Goal: Task Accomplishment & Management: Manage account settings

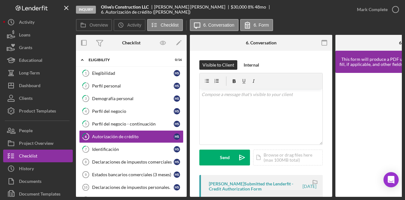
scroll to position [42, 0]
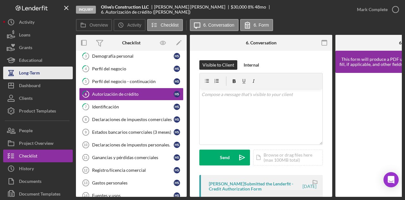
click at [46, 73] on button "Long-Term" at bounding box center [38, 72] width 70 height 13
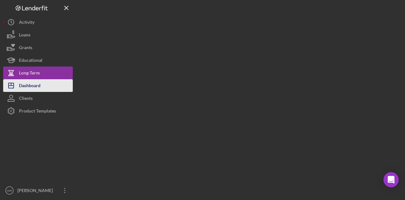
click at [45, 86] on button "Icon/Dashboard Dashboard" at bounding box center [38, 85] width 70 height 13
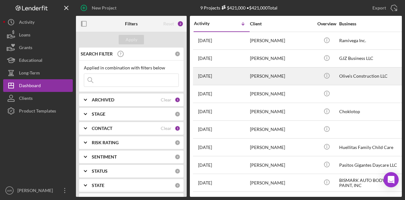
click at [246, 79] on div "2 weeks ago Hugo Solis" at bounding box center [221, 76] width 55 height 17
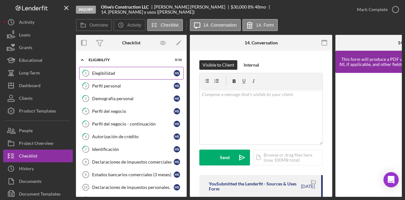
click at [125, 71] on div "Elegibilidad" at bounding box center [133, 73] width 82 height 5
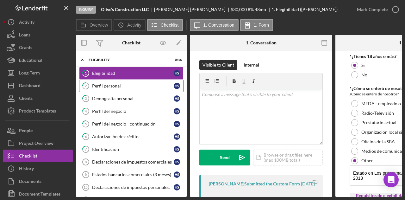
click at [129, 85] on div "Perfil personal" at bounding box center [133, 85] width 82 height 5
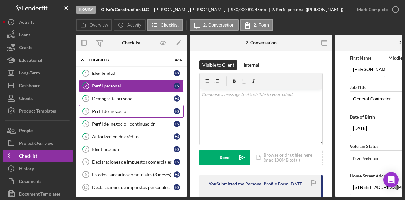
click at [128, 110] on div "Perfil del negocio" at bounding box center [133, 111] width 82 height 5
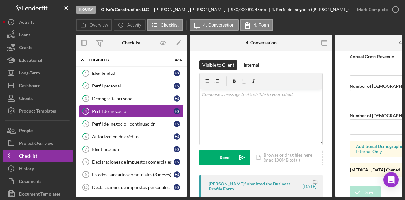
scroll to position [560, 0]
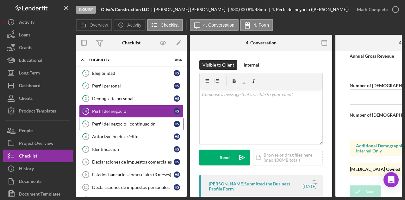
click at [129, 123] on div "Perfil del negocio - continuación" at bounding box center [133, 123] width 82 height 5
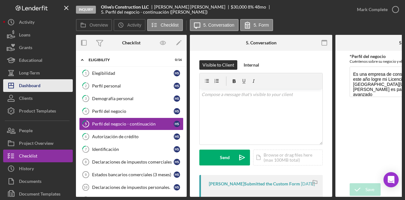
click at [37, 87] on div "Dashboard" at bounding box center [30, 86] width 22 height 14
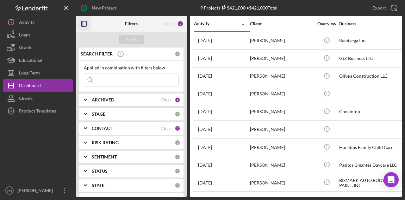
click at [80, 20] on icon "button" at bounding box center [84, 24] width 14 height 14
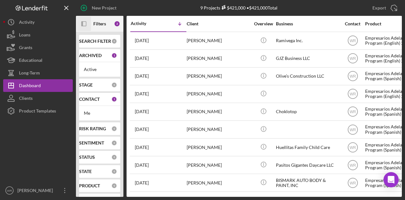
click at [82, 22] on icon "button" at bounding box center [82, 23] width 2 height 5
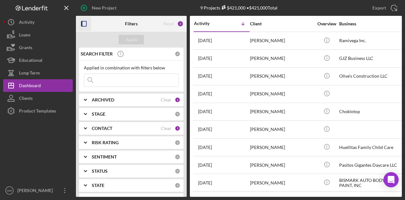
click at [117, 133] on div "CONTACT Clear 1" at bounding box center [136, 128] width 89 height 13
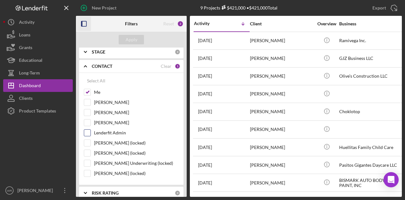
scroll to position [63, 0]
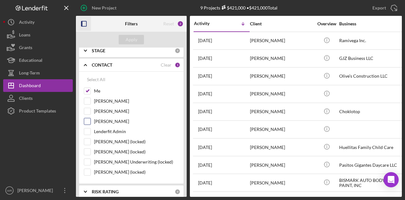
click at [112, 118] on label "[PERSON_NAME]" at bounding box center [136, 121] width 85 height 6
click at [91, 118] on input "[PERSON_NAME]" at bounding box center [87, 121] width 6 height 6
checkbox input "true"
click at [139, 37] on button "Apply" at bounding box center [131, 39] width 25 height 9
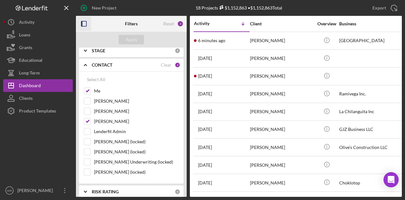
click at [85, 24] on icon "button" at bounding box center [84, 24] width 14 height 14
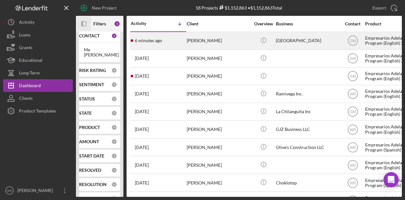
click at [224, 40] on div "[PERSON_NAME]" at bounding box center [218, 40] width 63 height 17
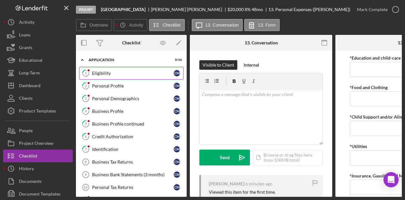
click at [132, 73] on div "Eligibility" at bounding box center [133, 73] width 82 height 5
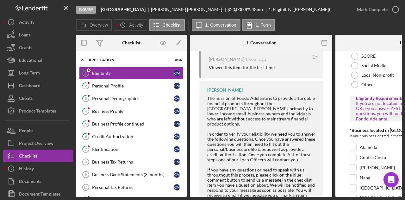
scroll to position [158, 0]
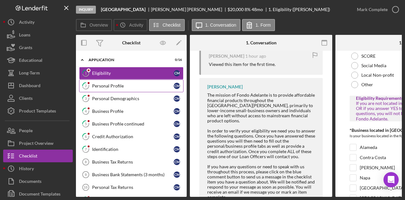
click at [137, 87] on div "Personal Profile" at bounding box center [133, 85] width 82 height 5
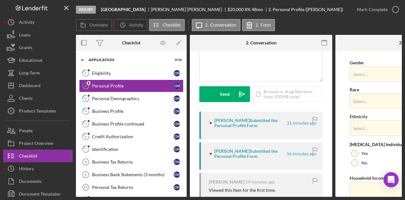
scroll to position [277, 0]
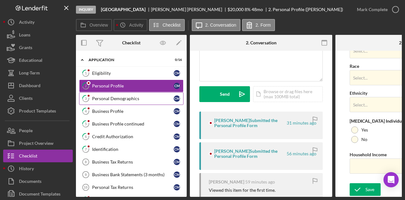
click at [123, 98] on div "Personal Demographics" at bounding box center [133, 98] width 82 height 5
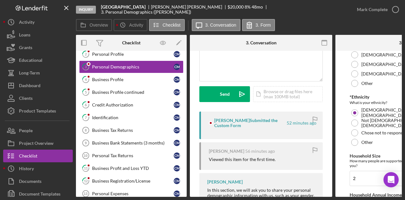
scroll to position [205, 0]
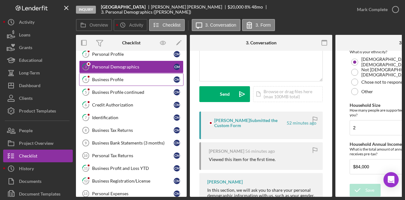
click at [143, 80] on div "Business Profile" at bounding box center [133, 79] width 82 height 5
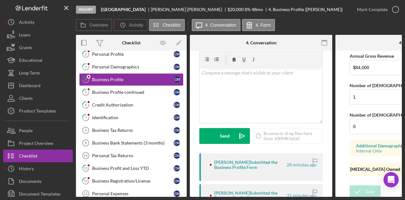
scroll to position [32, 0]
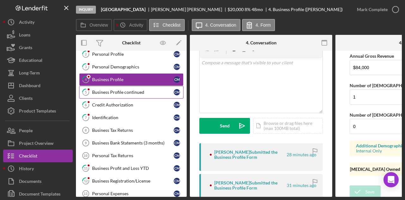
click at [126, 90] on div "Business Profile continued" at bounding box center [133, 92] width 82 height 5
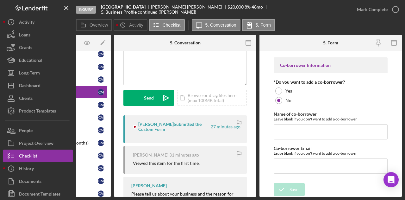
scroll to position [86, 0]
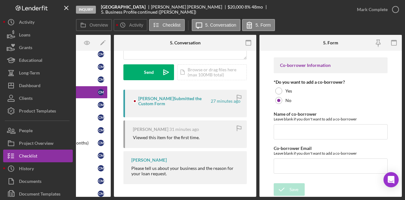
click at [127, 197] on div "Overview Internal Workflow Stage Inquiry Icon/Dropdown Arrow Archive (can unarc…" at bounding box center [239, 116] width 326 height 162
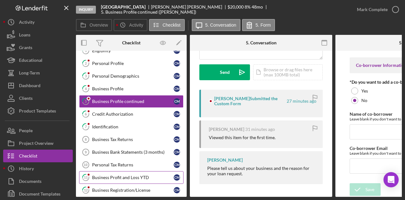
scroll to position [0, 0]
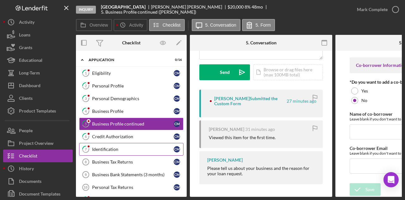
click at [116, 144] on link "7 Identification C M" at bounding box center [131, 149] width 104 height 13
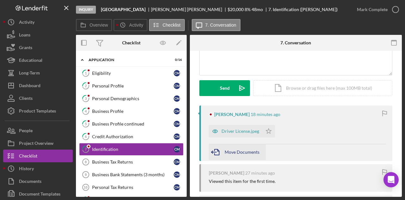
scroll to position [95, 0]
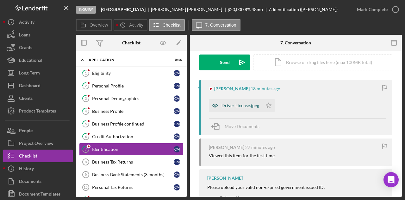
click at [224, 105] on div "Driver License.jpeg" at bounding box center [241, 105] width 38 height 5
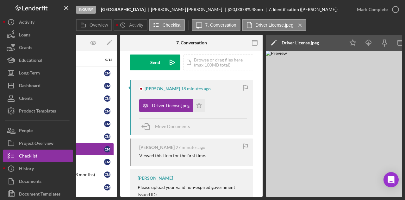
scroll to position [0, 0]
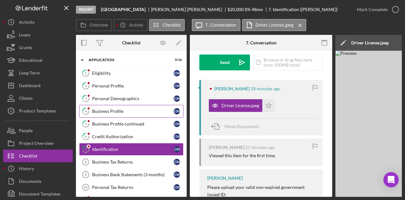
click at [116, 109] on div "Business Profile" at bounding box center [133, 111] width 82 height 5
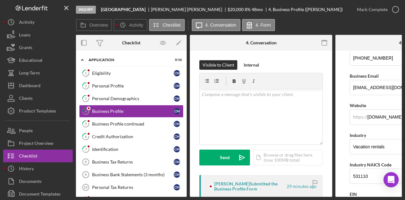
scroll to position [0, 76]
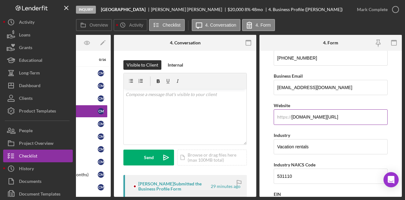
drag, startPoint x: 357, startPoint y: 117, endPoint x: 281, endPoint y: 117, distance: 76.6
click at [281, 117] on div "https:// Website www.airbnb.com/l/xDlkX1Cm" at bounding box center [331, 112] width 114 height 23
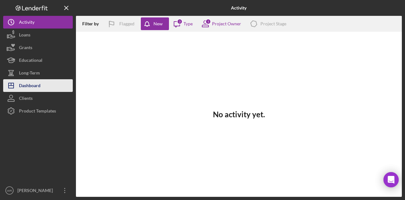
click at [26, 86] on div "Dashboard" at bounding box center [30, 86] width 22 height 14
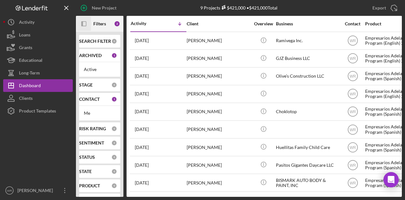
click at [77, 21] on icon "Icon/Panel Side Expand" at bounding box center [84, 24] width 14 height 14
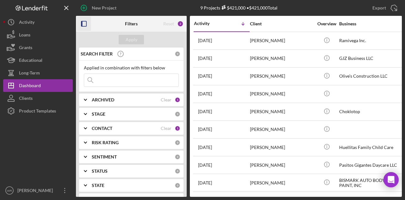
click at [110, 124] on div "CONTACT Clear 1" at bounding box center [136, 128] width 89 height 13
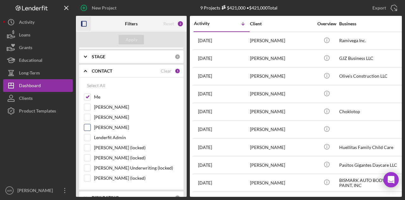
scroll to position [63, 0]
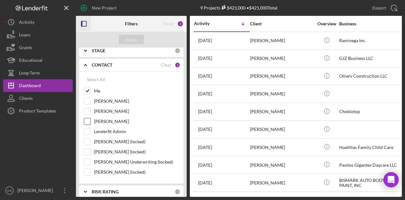
click at [106, 119] on label "[PERSON_NAME]" at bounding box center [136, 121] width 85 height 6
click at [91, 119] on input "[PERSON_NAME]" at bounding box center [87, 121] width 6 height 6
checkbox input "true"
click at [136, 34] on div "Apply" at bounding box center [131, 40] width 111 height 16
click at [135, 38] on div "Apply" at bounding box center [132, 39] width 12 height 9
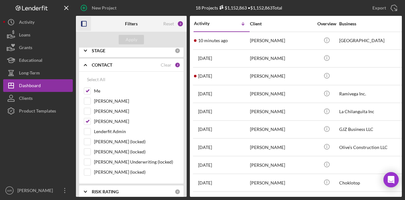
click at [85, 27] on icon "button" at bounding box center [84, 24] width 14 height 14
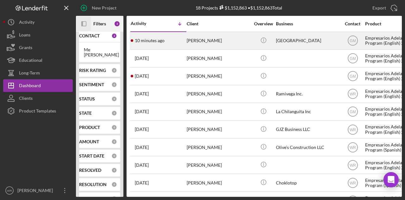
click at [228, 41] on div "[PERSON_NAME]" at bounding box center [218, 40] width 63 height 17
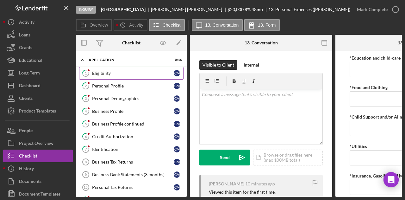
click at [119, 68] on link "1 Eligibility C M" at bounding box center [131, 73] width 104 height 13
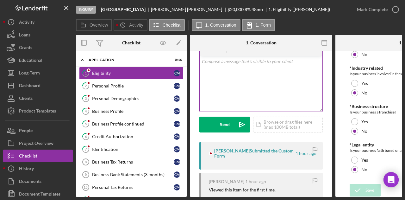
scroll to position [95, 0]
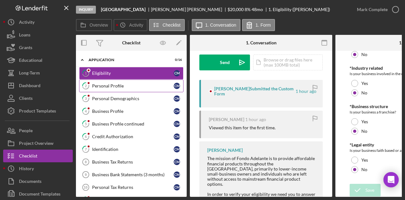
click at [101, 82] on link "2 Personal Profile C M" at bounding box center [131, 85] width 104 height 13
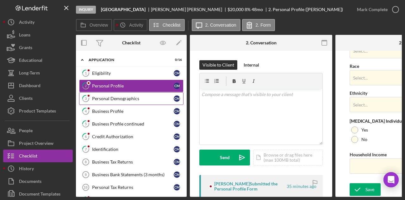
click at [129, 96] on div "Personal Demographics" at bounding box center [133, 98] width 82 height 5
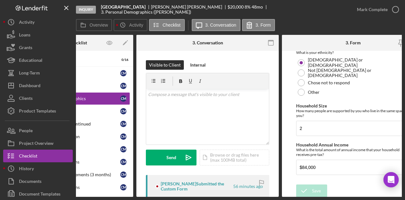
scroll to position [205, 0]
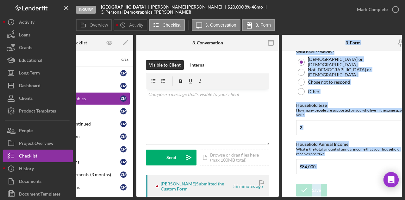
drag, startPoint x: 297, startPoint y: 194, endPoint x: 197, endPoint y: 201, distance: 100.9
click at [197, 199] on html "Inquiry [GEOGRAPHIC_DATA][PERSON_NAME] $20,000 $20,000 8 % 48 mo 3. Personal De…" at bounding box center [202, 100] width 405 height 200
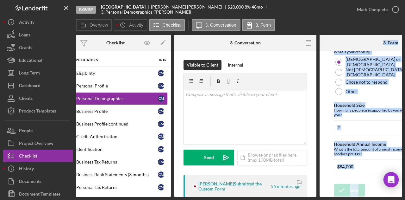
scroll to position [0, 0]
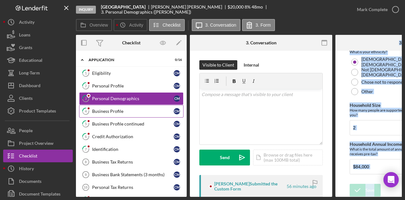
click at [123, 109] on div "Business Profile" at bounding box center [133, 111] width 82 height 5
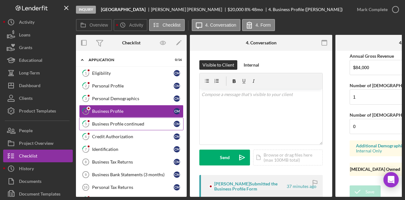
click at [123, 123] on div "Business Profile continued" at bounding box center [133, 123] width 82 height 5
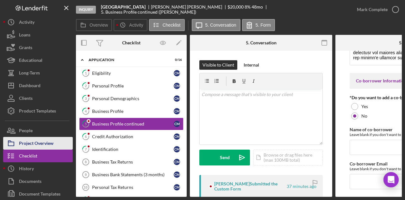
click at [41, 141] on div "Project Overview" at bounding box center [36, 144] width 35 height 14
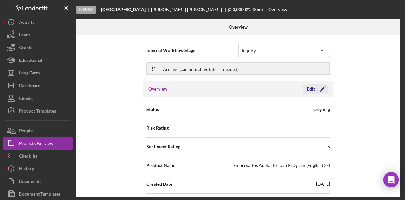
click at [322, 89] on polygon "button" at bounding box center [322, 89] width 5 height 5
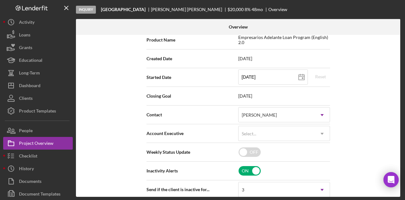
scroll to position [127, 0]
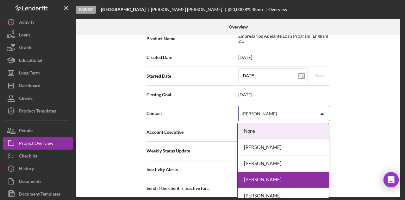
click at [284, 111] on div "[PERSON_NAME]" at bounding box center [277, 113] width 76 height 15
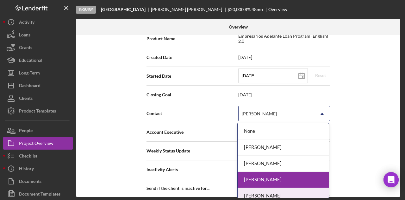
click at [274, 191] on div "[PERSON_NAME]" at bounding box center [283, 196] width 91 height 16
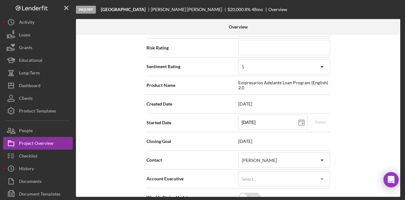
scroll to position [32, 0]
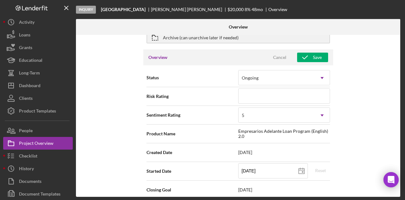
click at [313, 51] on div "Overview Cancel Save" at bounding box center [238, 57] width 190 height 16
click at [313, 54] on div "Save" at bounding box center [317, 57] width 9 height 9
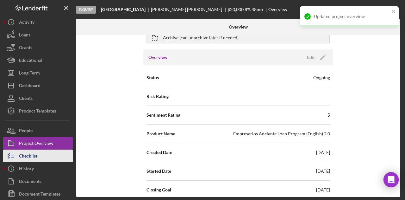
click at [44, 152] on button "Checklist" at bounding box center [38, 155] width 70 height 13
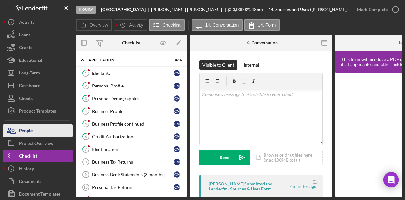
click at [35, 128] on button "People" at bounding box center [38, 130] width 70 height 13
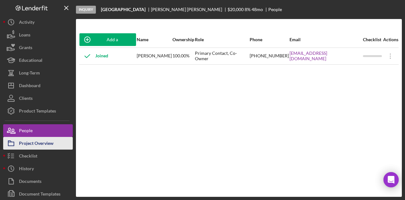
click at [44, 146] on div "Project Overview" at bounding box center [36, 144] width 35 height 14
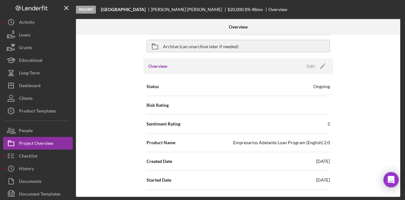
scroll to position [32, 0]
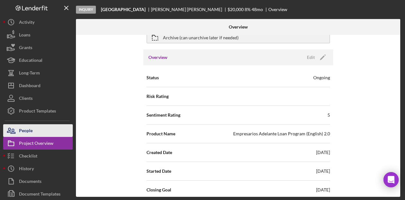
click at [44, 129] on button "People" at bounding box center [38, 130] width 70 height 13
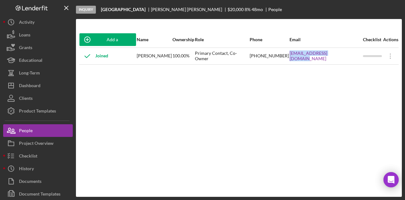
drag, startPoint x: 299, startPoint y: 60, endPoint x: 348, endPoint y: 62, distance: 48.8
click at [348, 62] on tr "Joined [PERSON_NAME] 100.00% Primary Contact, Co-Owner [PHONE_NUMBER] [EMAIL_AD…" at bounding box center [239, 55] width 320 height 17
copy tr "[EMAIL_ADDRESS][DOMAIN_NAME]"
drag, startPoint x: 262, startPoint y: 60, endPoint x: 296, endPoint y: 61, distance: 33.6
click at [296, 61] on tr "Joined [PERSON_NAME] 100.00% Primary Contact, Co-Owner [PHONE_NUMBER] [EMAIL_AD…" at bounding box center [239, 55] width 320 height 17
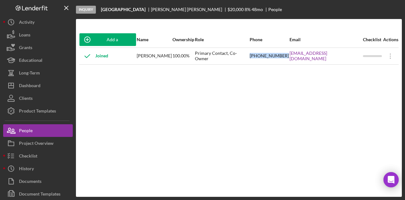
copy tr "[PHONE_NUMBER]"
click at [301, 67] on div "Add a Participant Name Ownership Role Phone Email Checklist Actions Joined [PER…" at bounding box center [239, 108] width 326 height 152
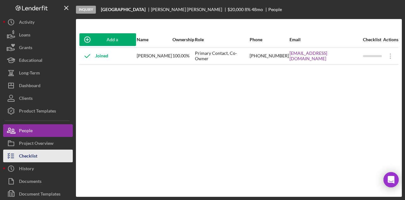
click at [36, 155] on div "Checklist" at bounding box center [28, 156] width 18 height 14
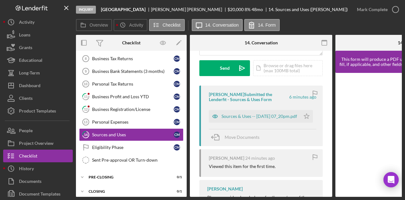
scroll to position [95, 0]
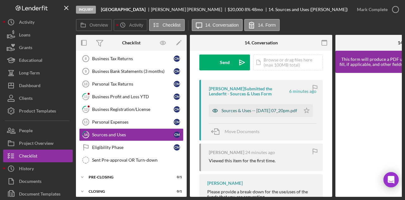
click at [246, 108] on div "Sources & Uses -- [DATE] 07_20pm.pdf" at bounding box center [260, 110] width 76 height 5
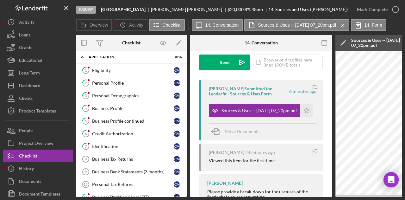
scroll to position [0, 0]
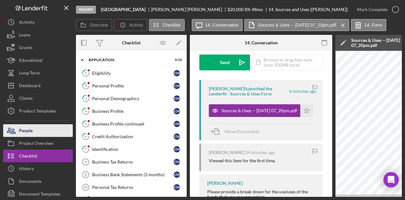
click at [52, 131] on button "People" at bounding box center [38, 130] width 70 height 13
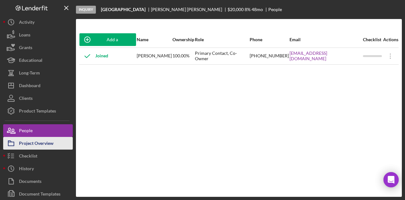
click at [46, 141] on div "Project Overview" at bounding box center [36, 144] width 35 height 14
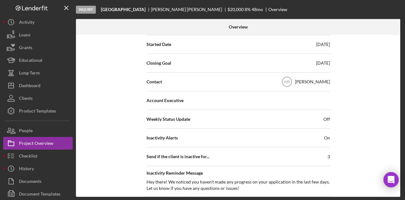
scroll to position [127, 0]
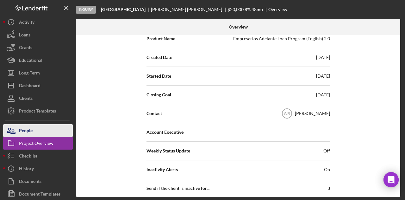
click at [40, 128] on button "People" at bounding box center [38, 130] width 70 height 13
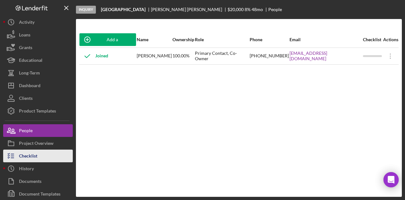
click at [41, 158] on button "Checklist" at bounding box center [38, 155] width 70 height 13
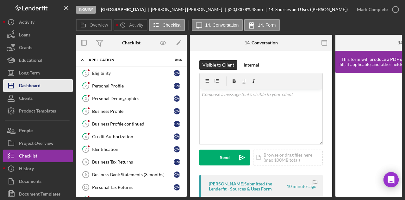
click at [22, 86] on div "Dashboard" at bounding box center [30, 86] width 22 height 14
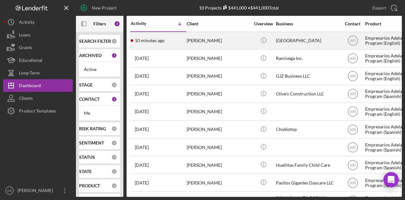
click at [218, 43] on div "[PERSON_NAME]" at bounding box center [218, 40] width 63 height 17
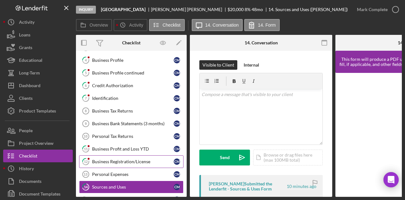
scroll to position [42, 0]
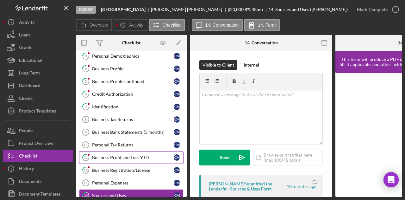
click at [115, 151] on link "11 Business Profit and Loss YTD C M" at bounding box center [131, 157] width 104 height 13
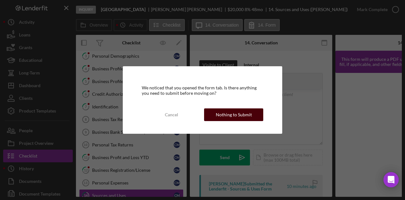
click at [255, 116] on button "Nothing to Submit" at bounding box center [233, 114] width 59 height 13
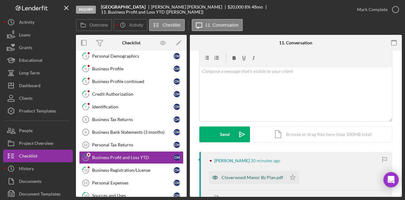
scroll to position [63, 0]
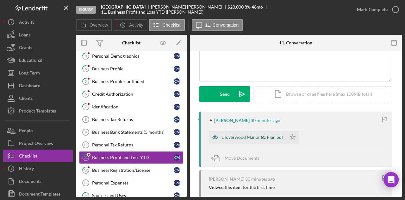
click at [249, 135] on div "Cloverwood Manor Bz Plan.pdf" at bounding box center [253, 137] width 62 height 5
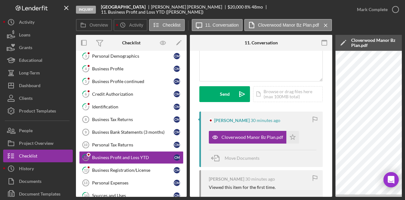
click at [237, 197] on div "Inquiry [GEOGRAPHIC_DATA][PERSON_NAME] $20,000 $20,000 8 % 48 mo 11. Business P…" at bounding box center [202, 100] width 405 height 200
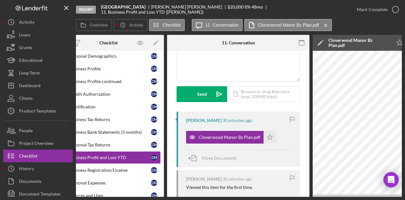
scroll to position [0, 0]
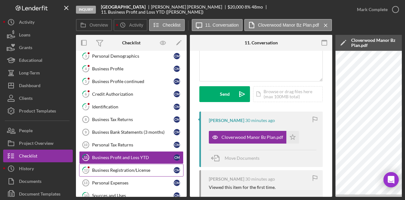
click at [116, 169] on div "Business Registration/License" at bounding box center [133, 169] width 82 height 5
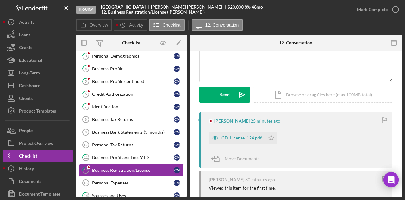
scroll to position [63, 0]
click at [239, 136] on div "CD_License_124.pdf" at bounding box center [242, 137] width 40 height 5
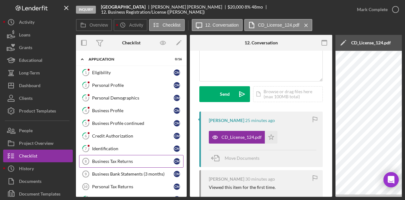
scroll to position [0, 0]
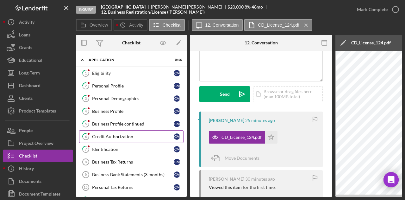
click at [116, 134] on div "Credit Authorization" at bounding box center [133, 136] width 82 height 5
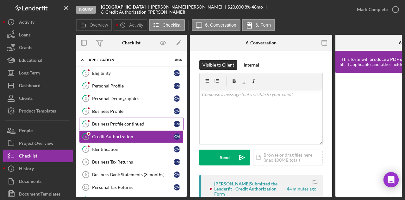
click at [132, 124] on div "Business Profile continued" at bounding box center [133, 123] width 82 height 5
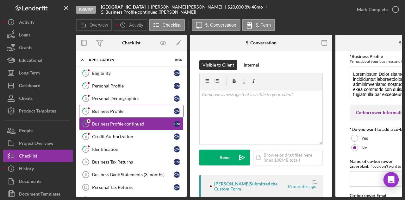
click at [135, 114] on link "4 Business Profile C M" at bounding box center [131, 111] width 104 height 13
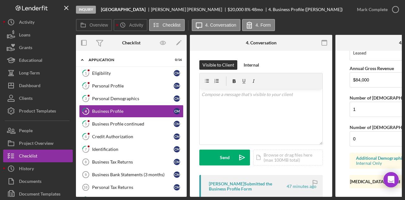
scroll to position [560, 0]
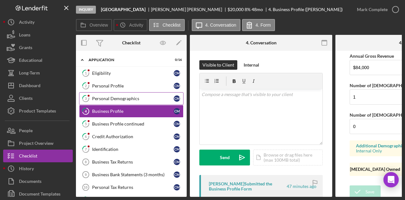
click at [106, 98] on div "Personal Demographics" at bounding box center [133, 98] width 82 height 5
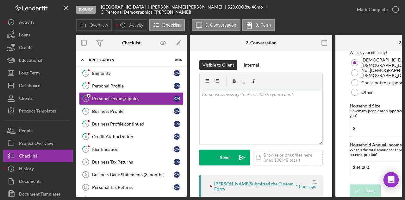
scroll to position [205, 0]
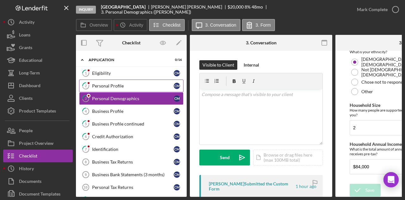
click at [130, 86] on div "Personal Profile" at bounding box center [133, 85] width 82 height 5
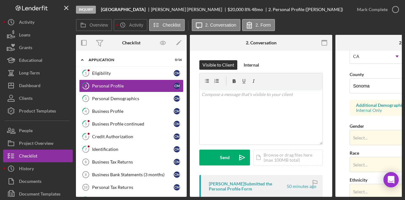
scroll to position [277, 0]
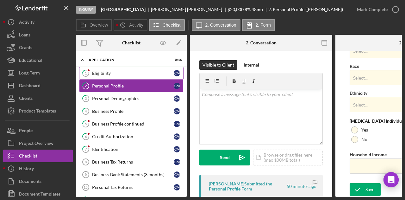
drag, startPoint x: 103, startPoint y: 75, endPoint x: 106, endPoint y: 76, distance: 3.2
click at [104, 75] on div "Eligibility" at bounding box center [133, 73] width 82 height 5
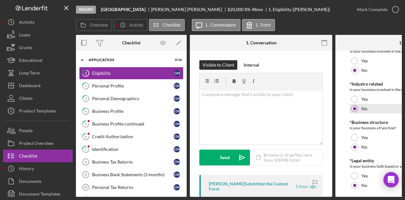
scroll to position [319, 0]
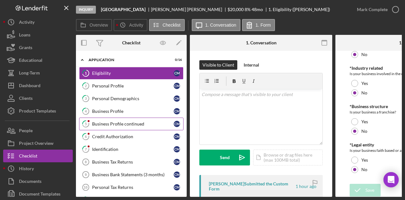
click at [115, 122] on div "Business Profile continued" at bounding box center [133, 123] width 82 height 5
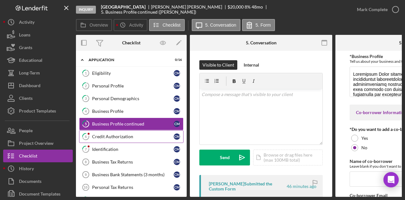
click at [109, 134] on div "Credit Authorization" at bounding box center [133, 136] width 82 height 5
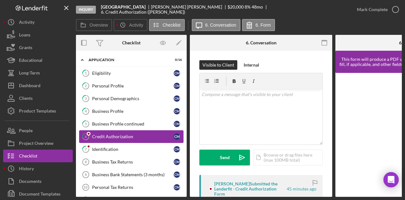
click at [108, 141] on link "6 Credit Authorization C M" at bounding box center [131, 136] width 104 height 13
click at [110, 147] on div "Identification" at bounding box center [133, 149] width 82 height 5
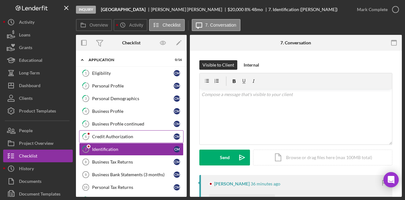
click at [110, 137] on div "Credit Authorization" at bounding box center [133, 136] width 82 height 5
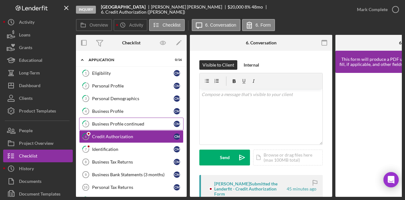
click at [117, 117] on link "5 Business Profile continued C M" at bounding box center [131, 123] width 104 height 13
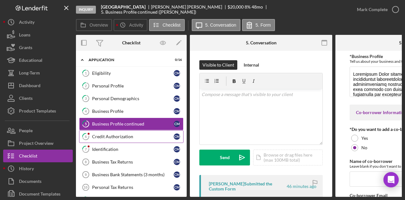
click at [102, 140] on link "6 Credit Authorization C M" at bounding box center [131, 136] width 104 height 13
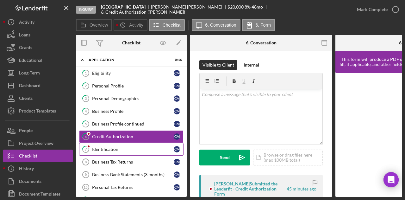
click at [102, 147] on div "Identification" at bounding box center [133, 149] width 82 height 5
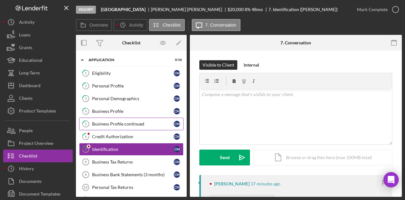
click at [112, 125] on div "Business Profile continued" at bounding box center [133, 123] width 82 height 5
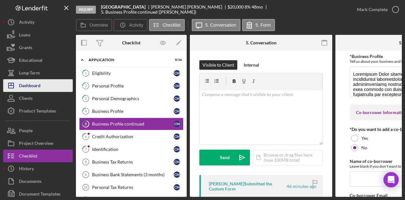
click at [40, 82] on div "Dashboard" at bounding box center [30, 86] width 22 height 14
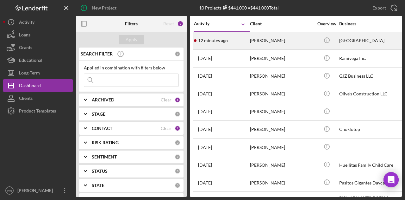
click at [240, 43] on div "12 minutes ago [PERSON_NAME]" at bounding box center [221, 40] width 55 height 17
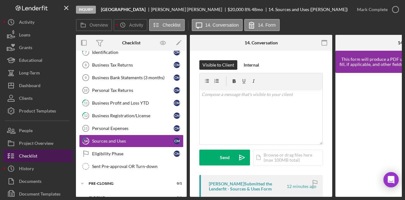
scroll to position [103, 0]
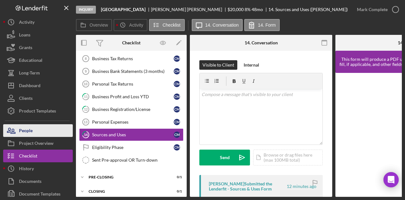
click at [42, 127] on button "People" at bounding box center [38, 130] width 70 height 13
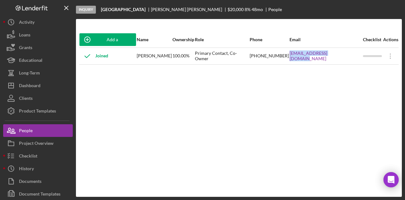
drag, startPoint x: 308, startPoint y: 60, endPoint x: 354, endPoint y: 61, distance: 45.9
click at [354, 61] on tr "Joined [PERSON_NAME] 100.00% Primary Contact, Co-Owner [PHONE_NUMBER] [EMAIL_AD…" at bounding box center [239, 55] width 320 height 17
copy tr "[EMAIL_ADDRESS][DOMAIN_NAME]"
click at [260, 130] on div "Add a Participant Name Ownership Role Phone Email Checklist Actions Joined [PER…" at bounding box center [239, 108] width 326 height 152
drag, startPoint x: 353, startPoint y: 58, endPoint x: 297, endPoint y: 59, distance: 56.1
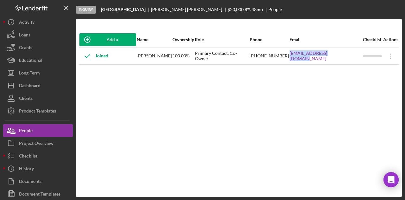
click at [297, 59] on tr "Joined [PERSON_NAME] 100.00% Primary Contact, Co-Owner [PHONE_NUMBER] [EMAIL_AD…" at bounding box center [239, 55] width 320 height 17
copy tr "[EMAIL_ADDRESS][DOMAIN_NAME]"
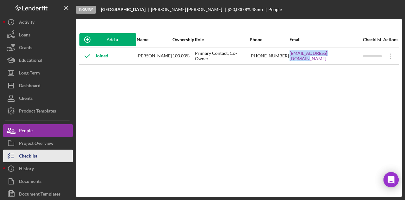
click at [39, 153] on button "Checklist" at bounding box center [38, 155] width 70 height 13
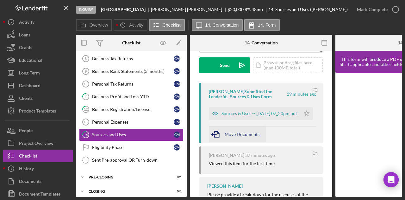
scroll to position [95, 0]
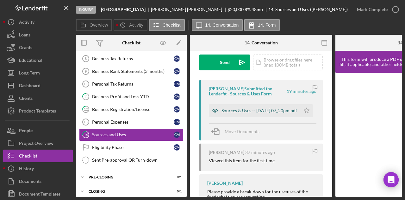
click at [237, 112] on div "Sources & Uses -- [DATE] 07_20pm.pdf" at bounding box center [260, 110] width 76 height 5
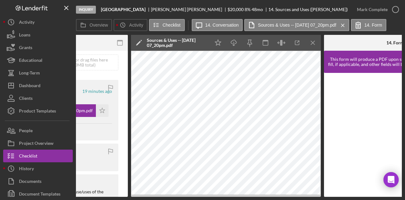
scroll to position [0, 215]
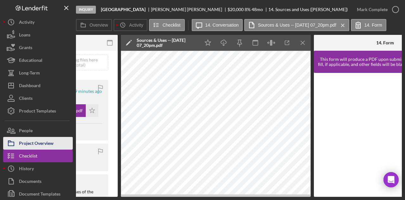
click at [33, 143] on div "Project Overview" at bounding box center [36, 144] width 35 height 14
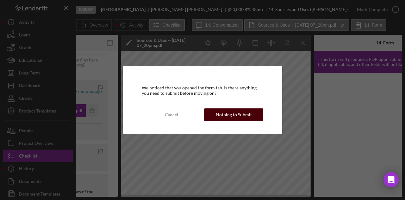
click at [244, 112] on div "Nothing to Submit" at bounding box center [234, 114] width 36 height 13
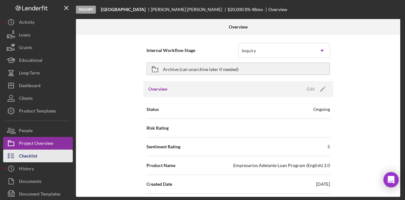
click at [37, 152] on div "Checklist" at bounding box center [28, 156] width 18 height 14
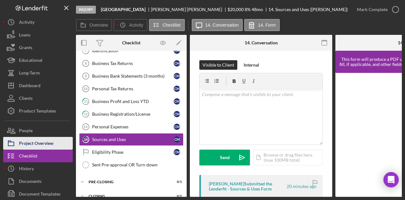
scroll to position [103, 0]
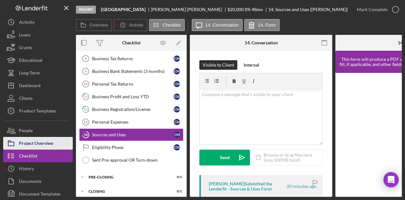
click at [40, 142] on div "Project Overview" at bounding box center [36, 144] width 35 height 14
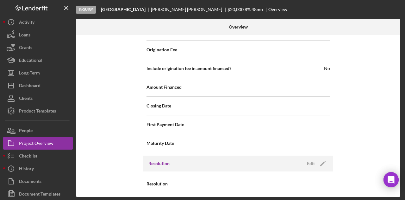
scroll to position [730, 0]
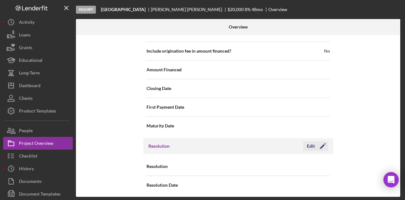
click at [323, 140] on icon "Icon/Edit" at bounding box center [323, 146] width 16 height 16
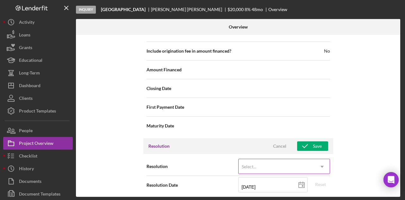
click at [261, 164] on div "Select..." at bounding box center [277, 166] width 76 height 15
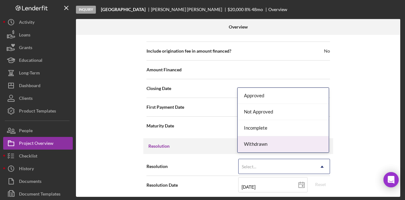
click at [272, 142] on div "Withdrawn" at bounding box center [283, 144] width 91 height 16
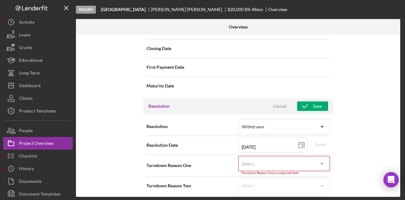
scroll to position [770, 0]
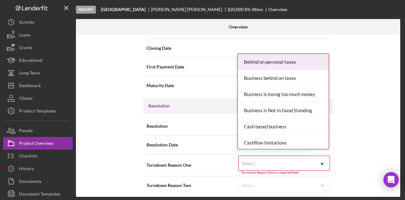
click at [283, 161] on div "Select..." at bounding box center [277, 163] width 76 height 15
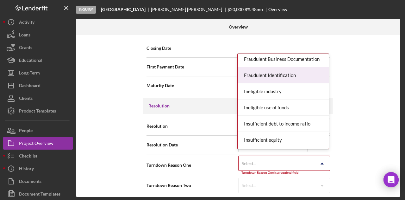
scroll to position [190, 0]
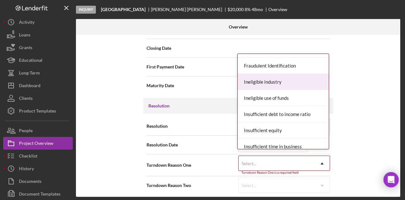
click at [276, 79] on div "Ineligible industry" at bounding box center [283, 82] width 91 height 16
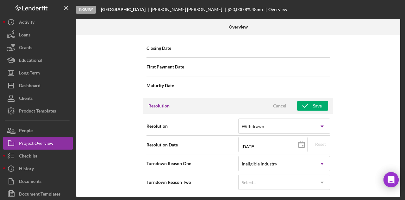
scroll to position [767, 0]
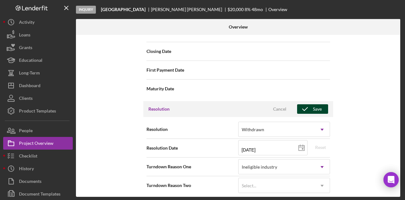
click at [310, 106] on icon "button" at bounding box center [305, 109] width 16 height 16
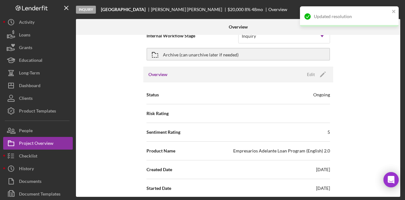
scroll to position [0, 0]
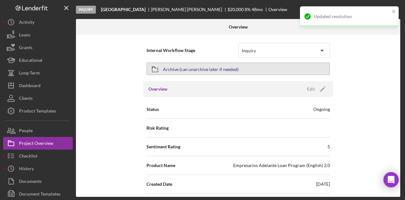
click at [258, 69] on button "Archive (can unarchive later if needed)" at bounding box center [239, 68] width 184 height 13
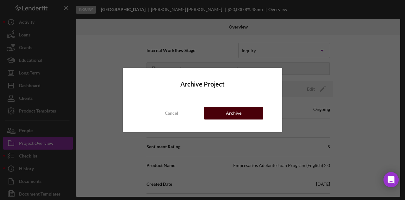
click at [242, 117] on button "Archive" at bounding box center [233, 113] width 59 height 13
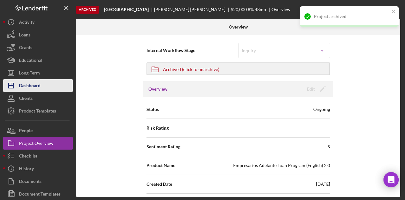
click at [39, 84] on div "Dashboard" at bounding box center [30, 86] width 22 height 14
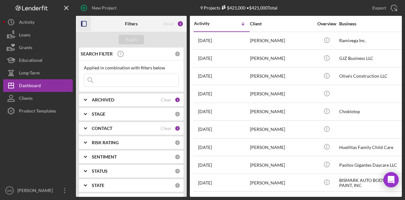
click at [85, 26] on icon "button" at bounding box center [84, 24] width 14 height 14
